Goal: Information Seeking & Learning: Learn about a topic

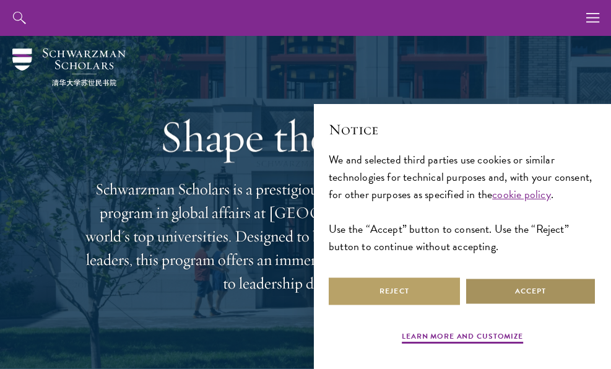
click at [528, 302] on button "Accept" at bounding box center [530, 291] width 131 height 28
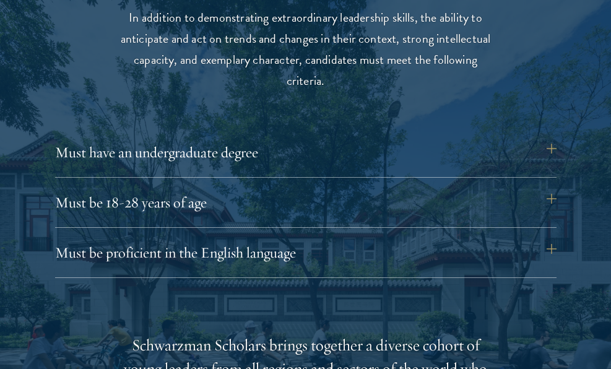
scroll to position [1569, 0]
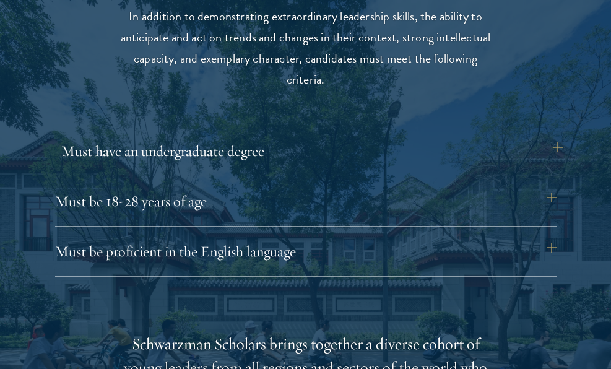
click at [315, 149] on button "Must have an undergraduate degree" at bounding box center [312, 151] width 502 height 30
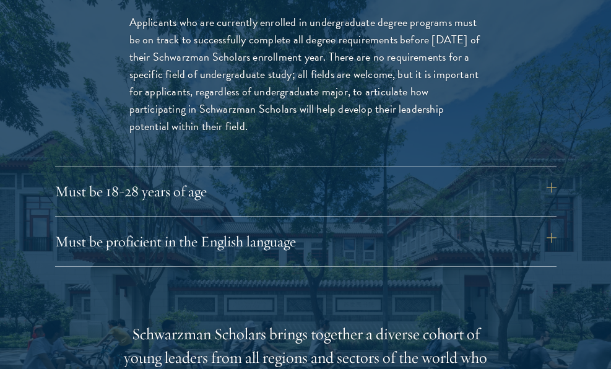
scroll to position [1760, 0]
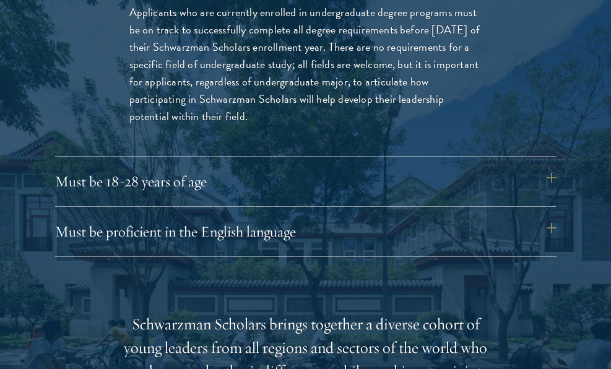
click at [347, 194] on div "Must be 18-28 years of age Candidates must be at least 18 but not yet 29 years …" at bounding box center [306, 187] width 502 height 40
click at [350, 173] on button "Must be 18-28 years of age" at bounding box center [312, 182] width 502 height 30
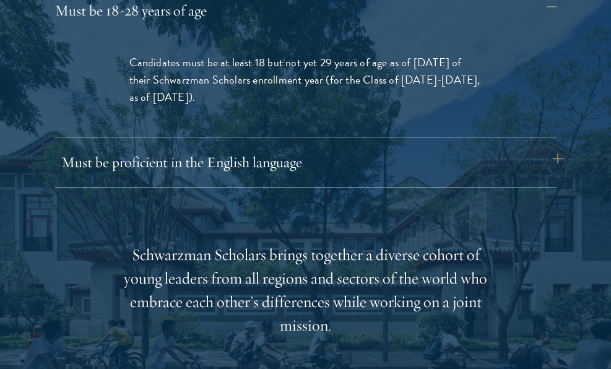
click at [352, 167] on button "Must be proficient in the English language" at bounding box center [312, 162] width 502 height 30
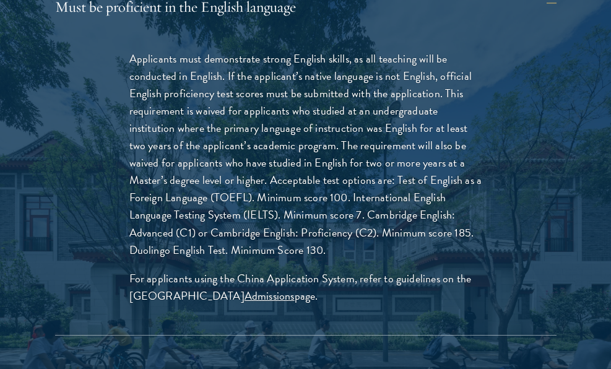
scroll to position [1868, 0]
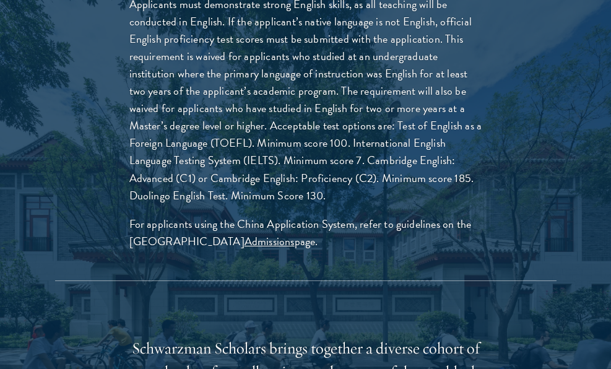
drag, startPoint x: 353, startPoint y: 168, endPoint x: 383, endPoint y: 266, distance: 102.3
click at [383, 266] on div "Applicants must demonstrate strong English skills, as all teaching will be cond…" at bounding box center [305, 129] width 427 height 304
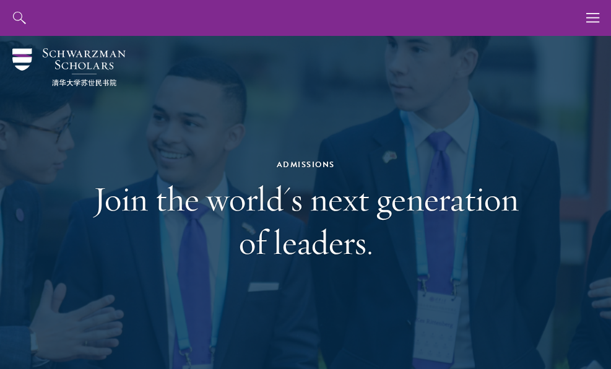
scroll to position [0, 0]
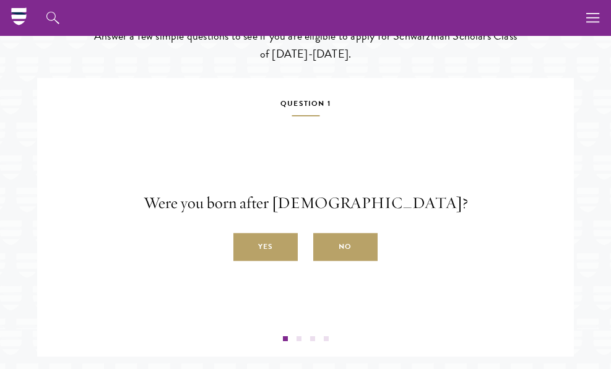
scroll to position [1811, 0]
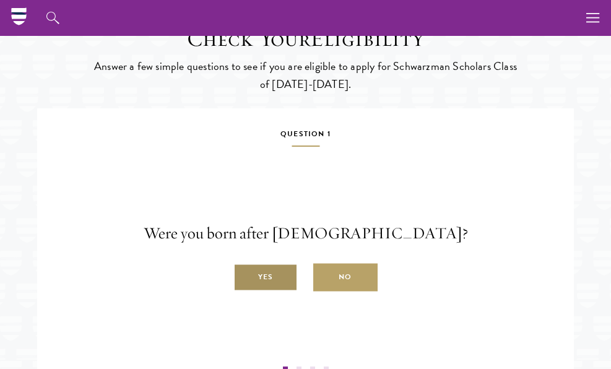
click at [273, 292] on label "Yes" at bounding box center [265, 278] width 64 height 28
click at [245, 276] on input "Yes" at bounding box center [238, 270] width 11 height 11
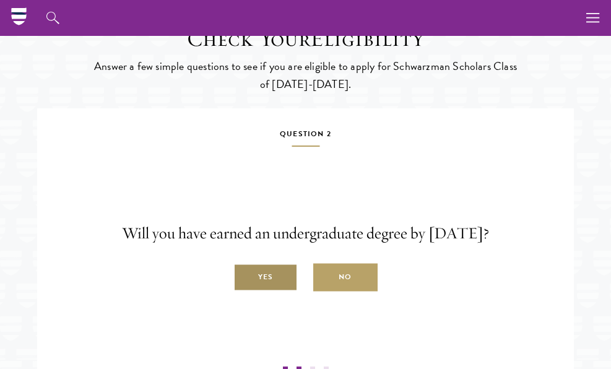
click at [273, 292] on label "Yes" at bounding box center [265, 278] width 64 height 28
click at [245, 276] on input "Yes" at bounding box center [238, 270] width 11 height 11
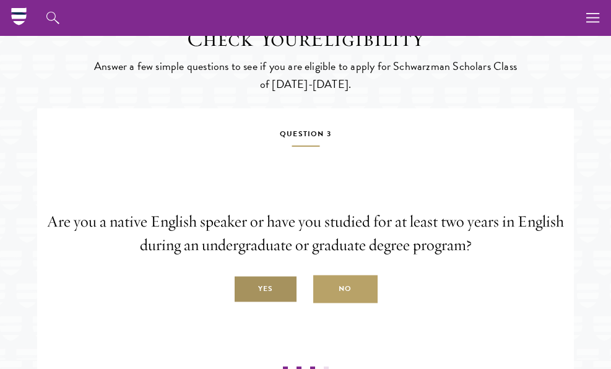
click at [273, 298] on label "Yes" at bounding box center [265, 290] width 64 height 28
click at [245, 288] on input "Yes" at bounding box center [238, 282] width 11 height 11
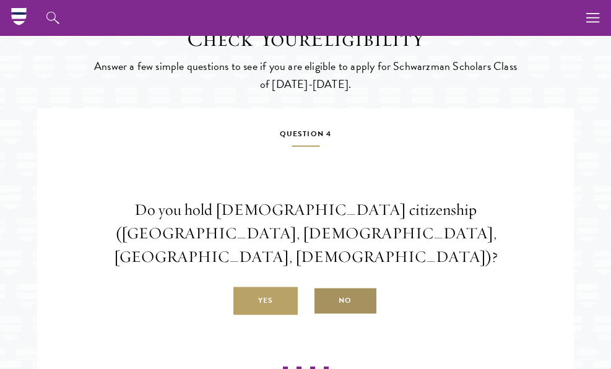
click at [326, 295] on label "No" at bounding box center [345, 301] width 64 height 28
click at [325, 295] on input "No" at bounding box center [318, 294] width 11 height 11
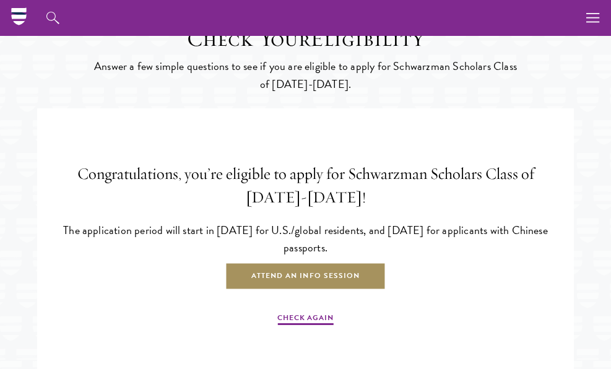
click at [319, 290] on link "Attend an Info Session" at bounding box center [305, 277] width 160 height 28
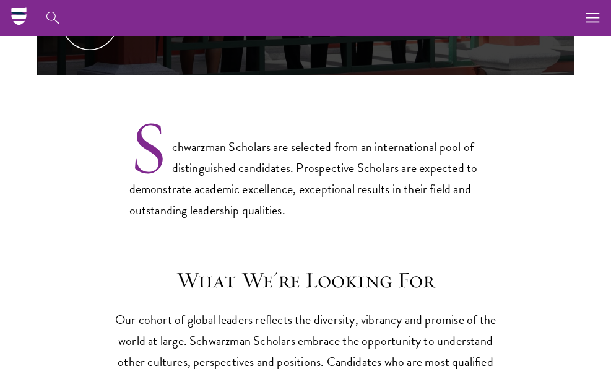
scroll to position [632, 0]
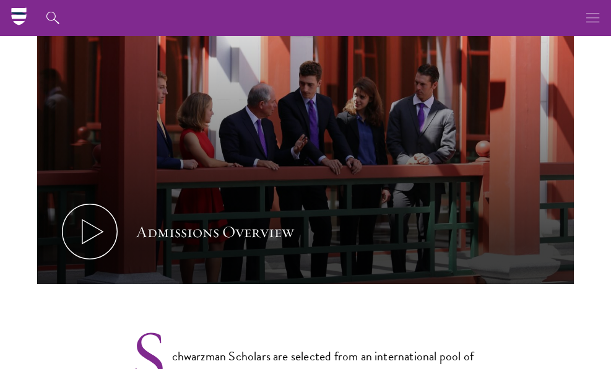
click at [593, 20] on icon "button" at bounding box center [593, 18] width 14 height 36
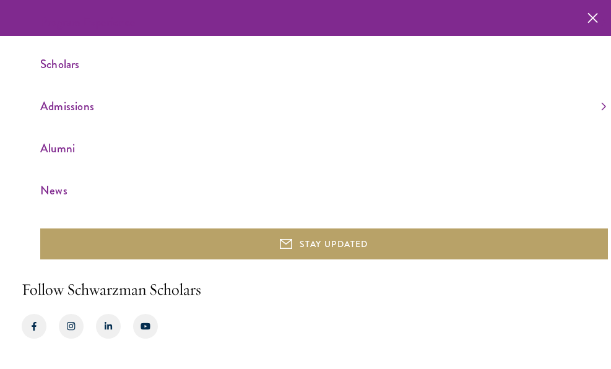
scroll to position [0, 0]
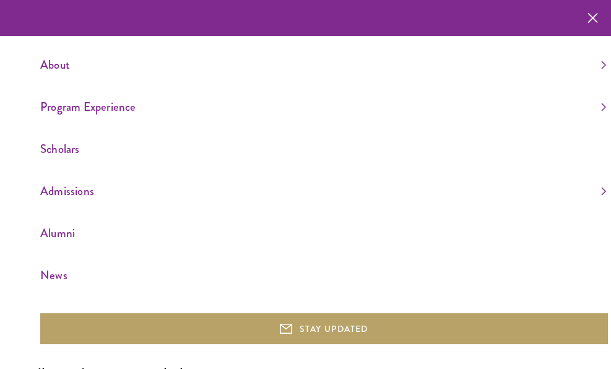
click at [78, 63] on link "About" at bounding box center [323, 64] width 566 height 20
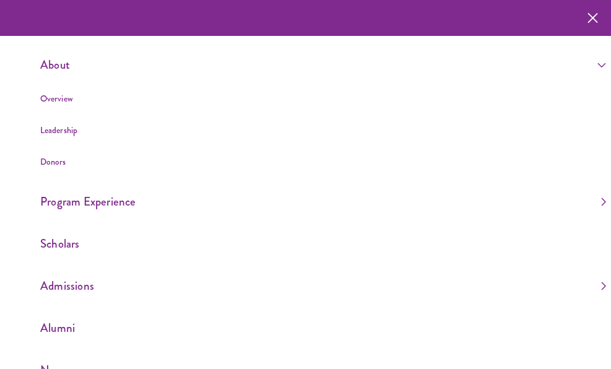
click at [64, 68] on link "About" at bounding box center [323, 64] width 566 height 20
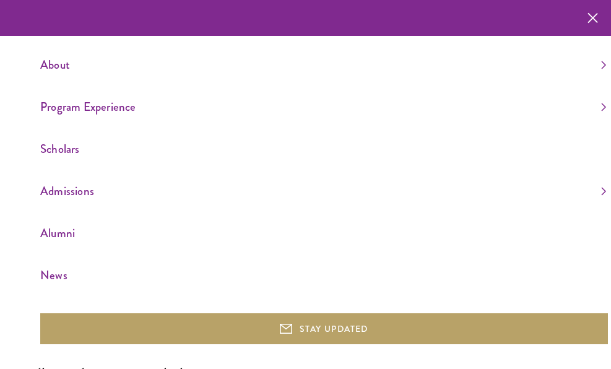
click at [596, 14] on icon "button" at bounding box center [593, 18] width 11 height 36
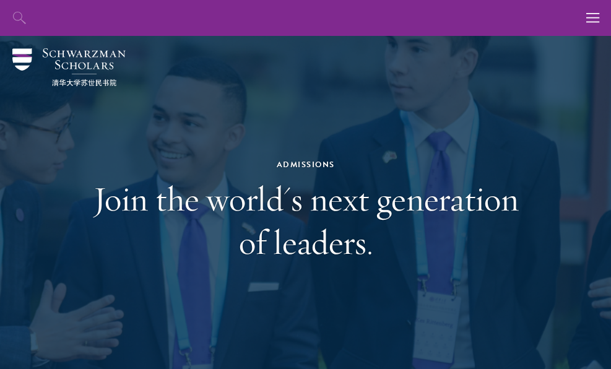
click at [13, 12] on icon "button" at bounding box center [19, 18] width 15 height 15
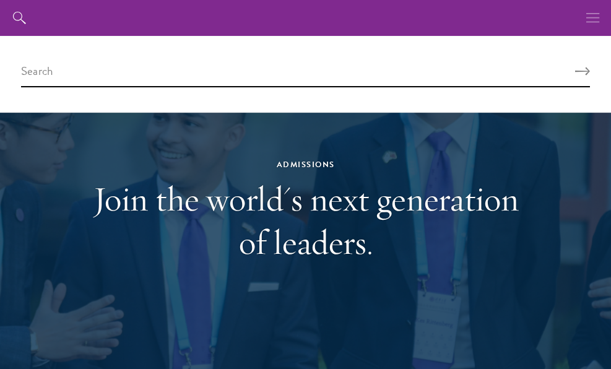
click at [590, 27] on icon "button" at bounding box center [593, 18] width 14 height 36
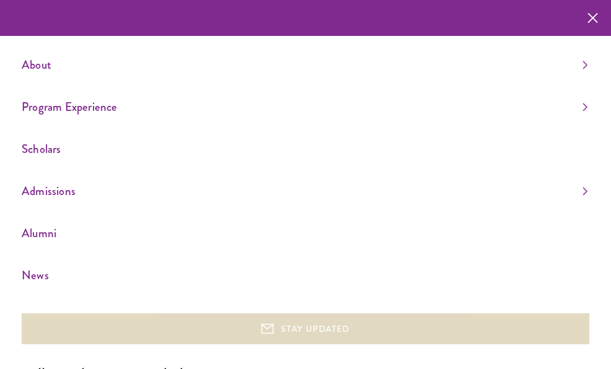
click at [226, 328] on button "STAY UPDATED" at bounding box center [306, 328] width 568 height 31
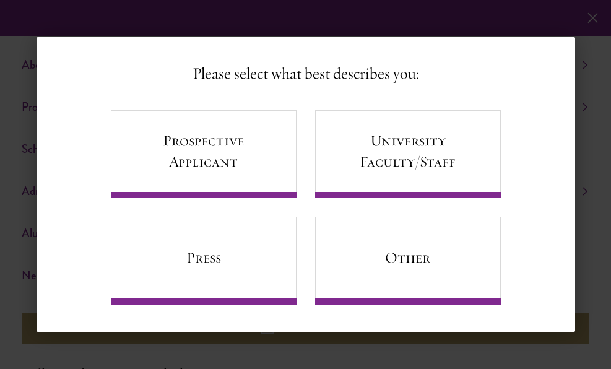
scroll to position [63, 0]
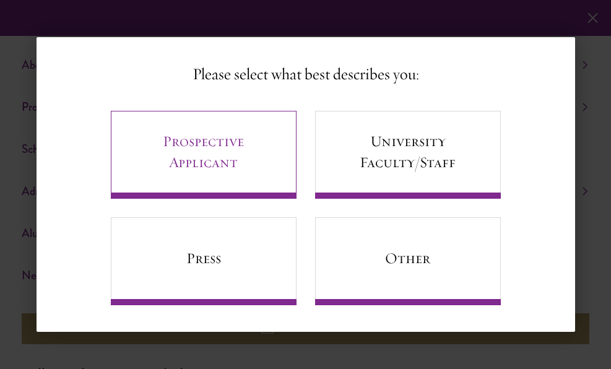
click at [239, 181] on link "Prospective Applicant" at bounding box center [204, 155] width 186 height 88
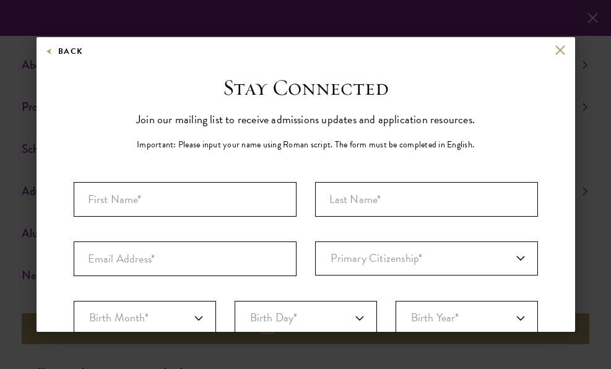
scroll to position [0, 0]
click at [582, 25] on aside "Back Stay Connected Please select what best describes you: Prospective Applican…" at bounding box center [305, 184] width 611 height 369
